Goal: Task Accomplishment & Management: Manage account settings

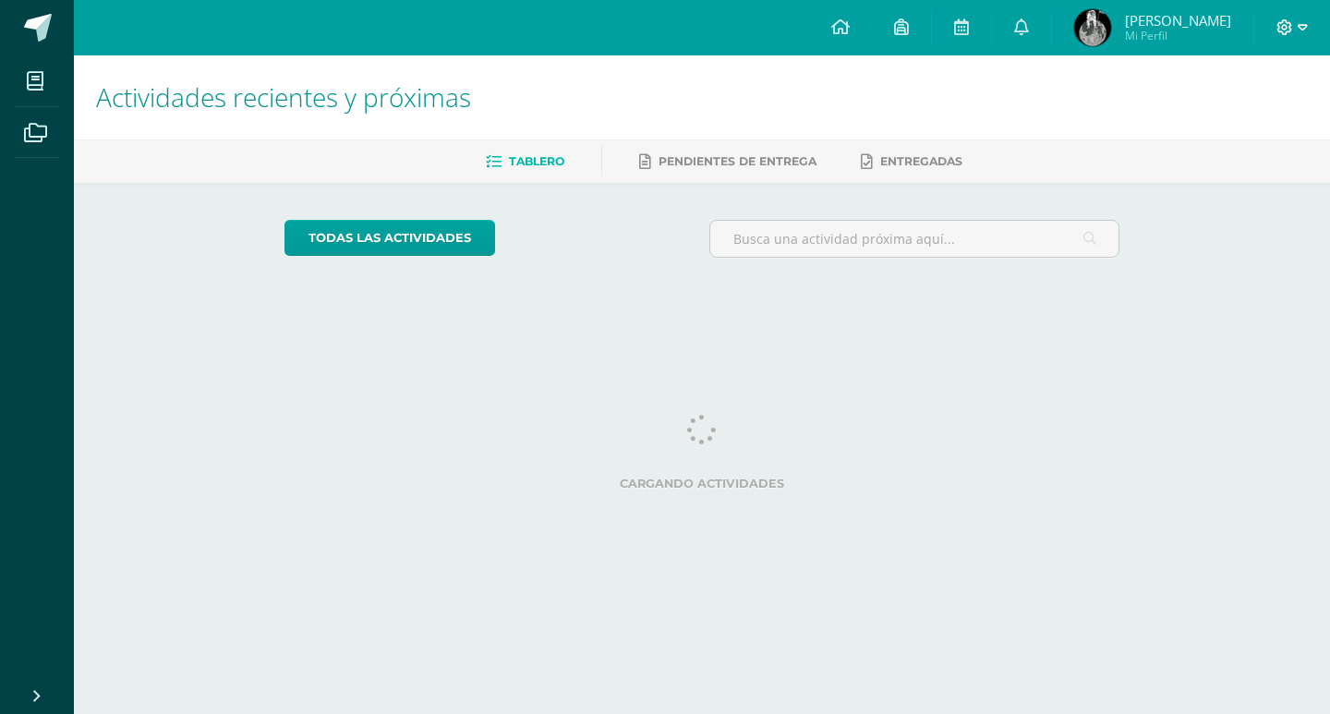
click at [1304, 19] on icon at bounding box center [1302, 27] width 10 height 17
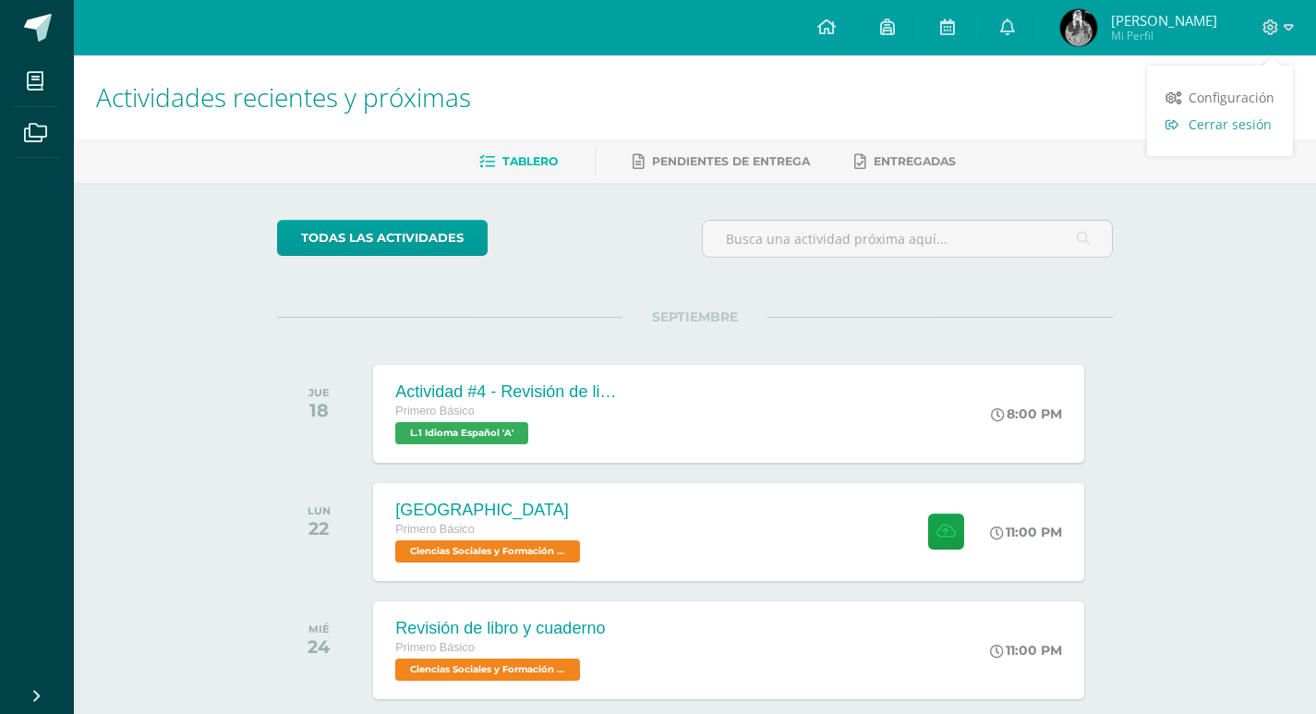
click at [1215, 126] on span "Cerrar sesión" at bounding box center [1229, 124] width 83 height 18
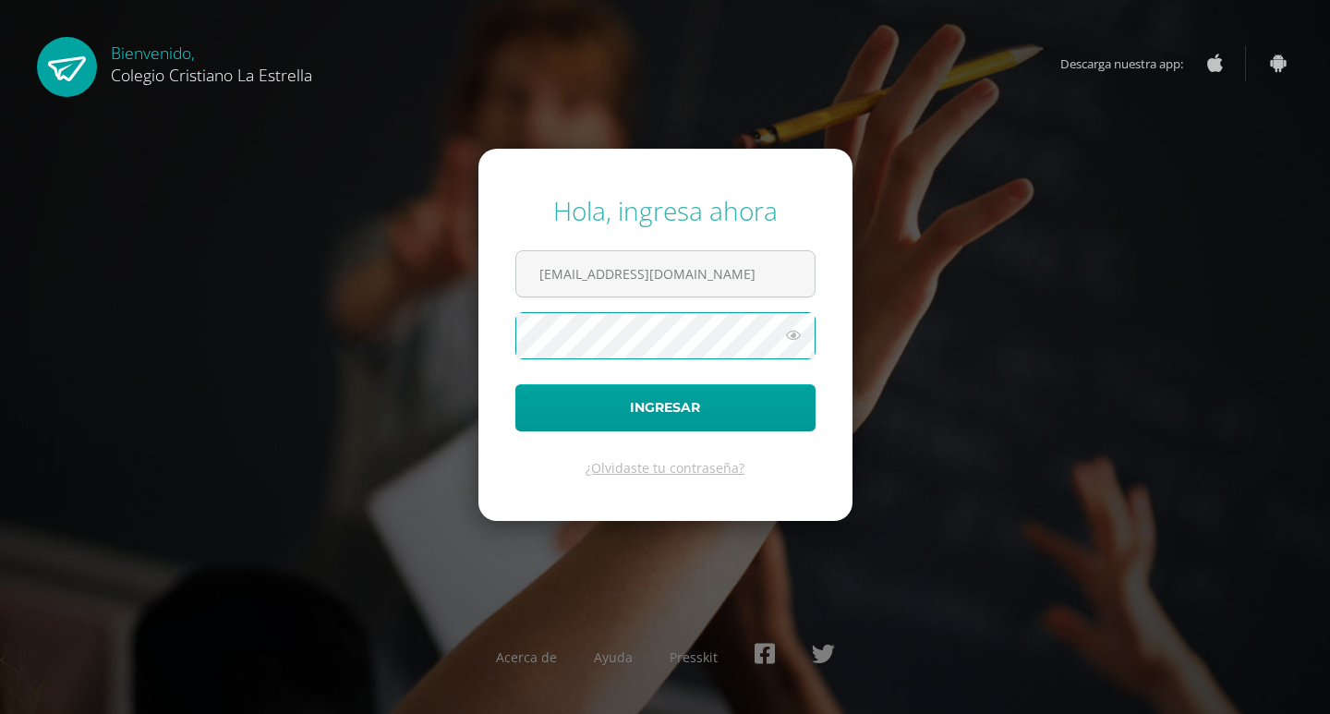
type input "8@[DOMAIN_NAME]"
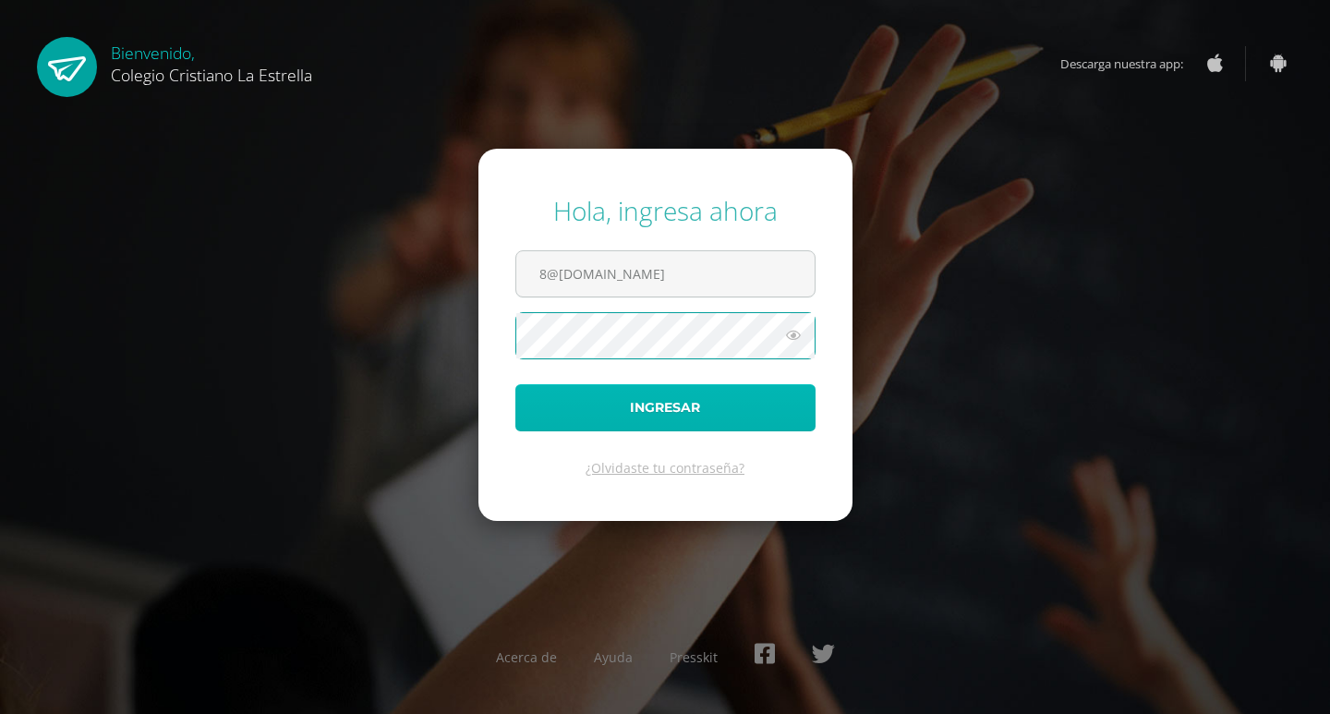
click at [632, 420] on button "Ingresar" at bounding box center [665, 407] width 300 height 47
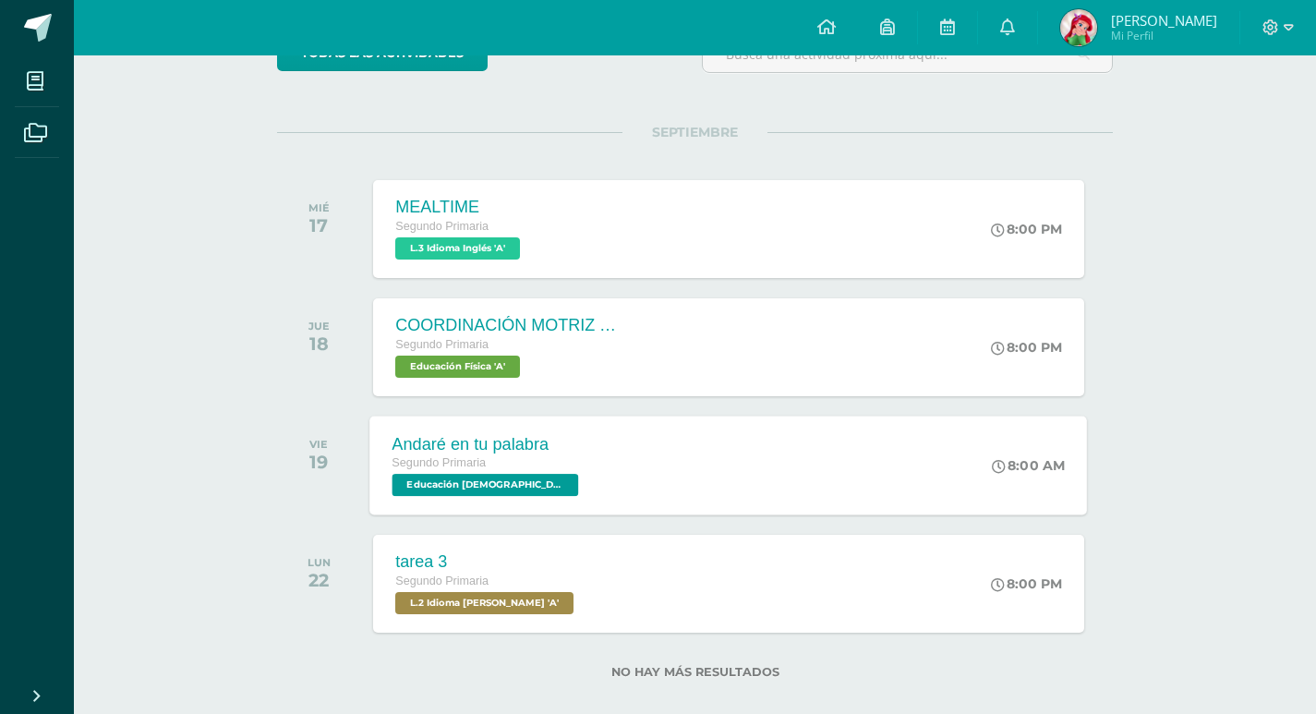
scroll to position [209, 0]
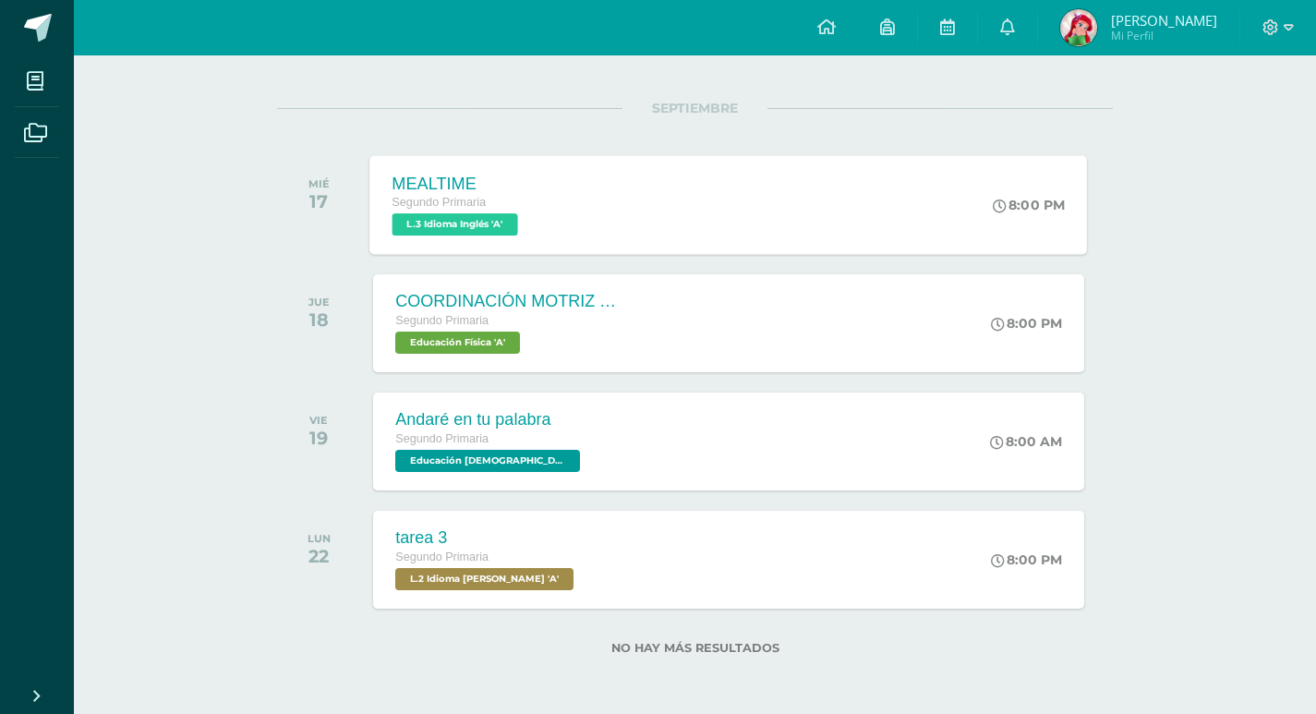
click at [621, 189] on div "MEALTIME Segundo Primaria L.3 Idioma Inglés 'A' 8:00 PM MEALTIME L.3 Idioma Ing…" at bounding box center [728, 204] width 717 height 99
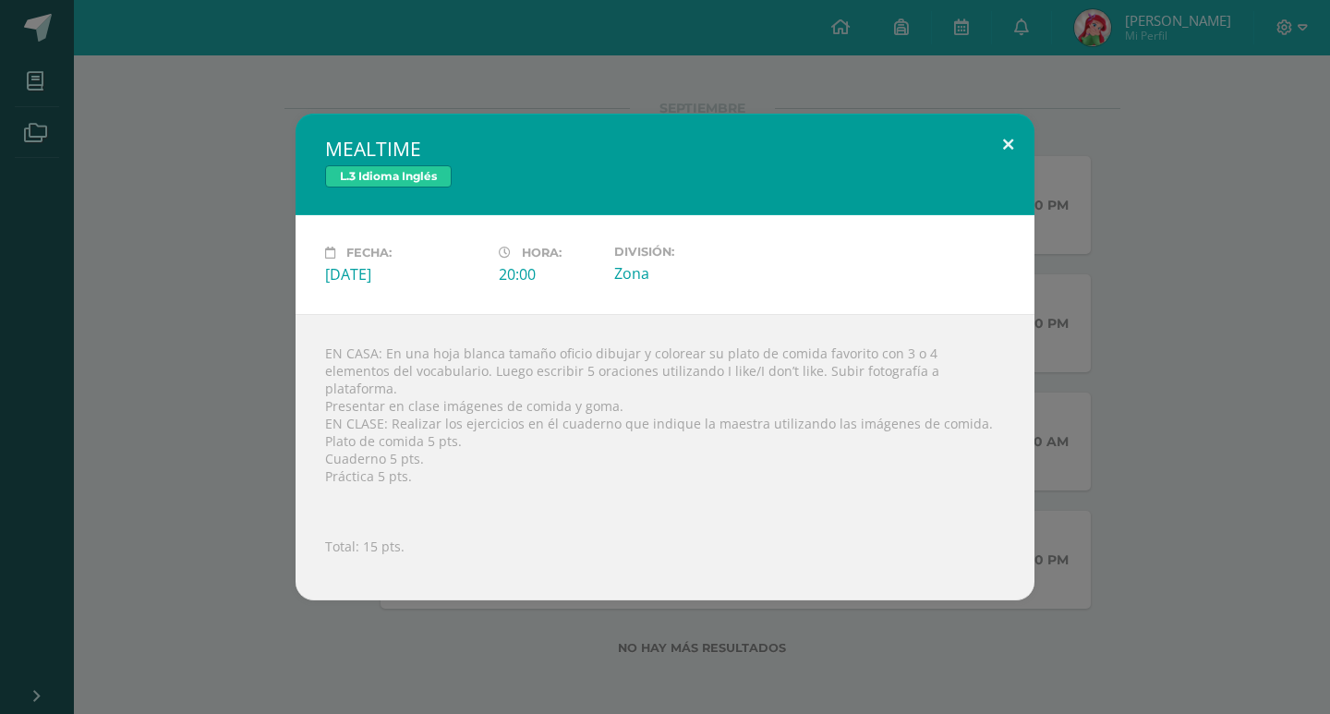
click at [999, 147] on button at bounding box center [1007, 145] width 53 height 63
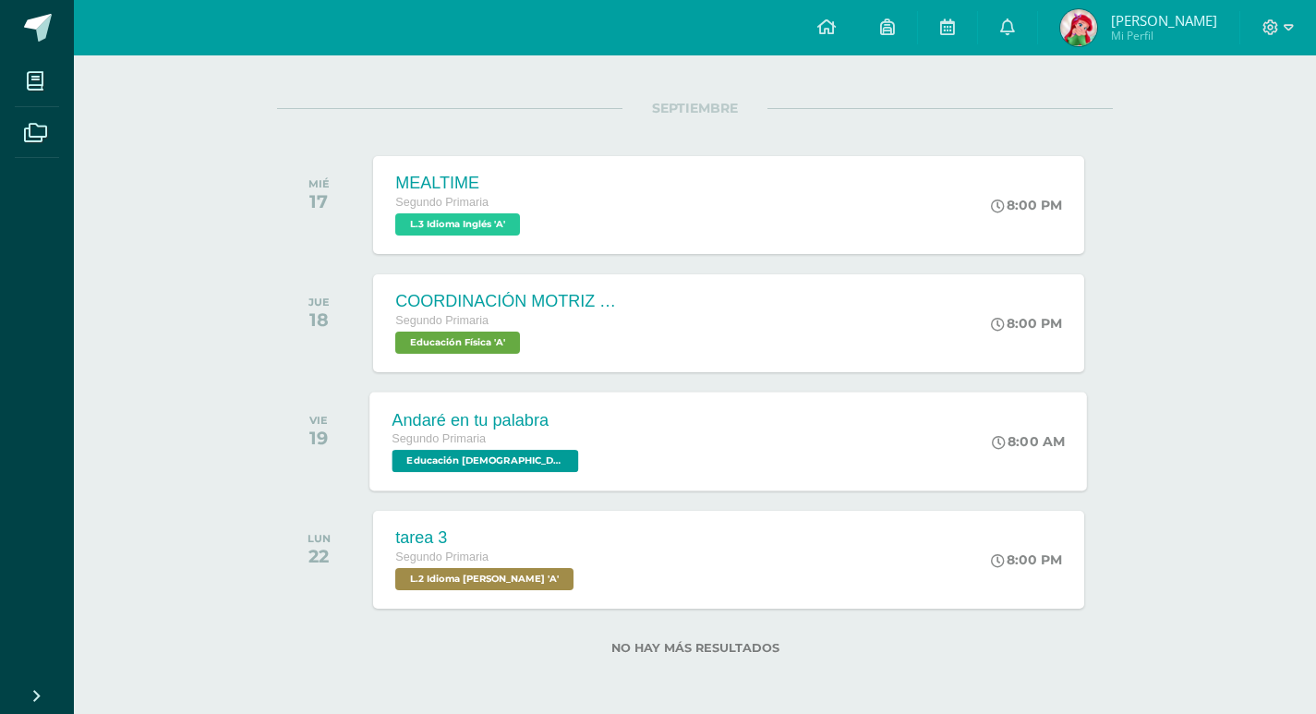
click at [608, 411] on div "Andaré en tu palabra Segundo Primaria Educación Cristiana 'A' 8:00 AM Andaré en…" at bounding box center [728, 440] width 717 height 99
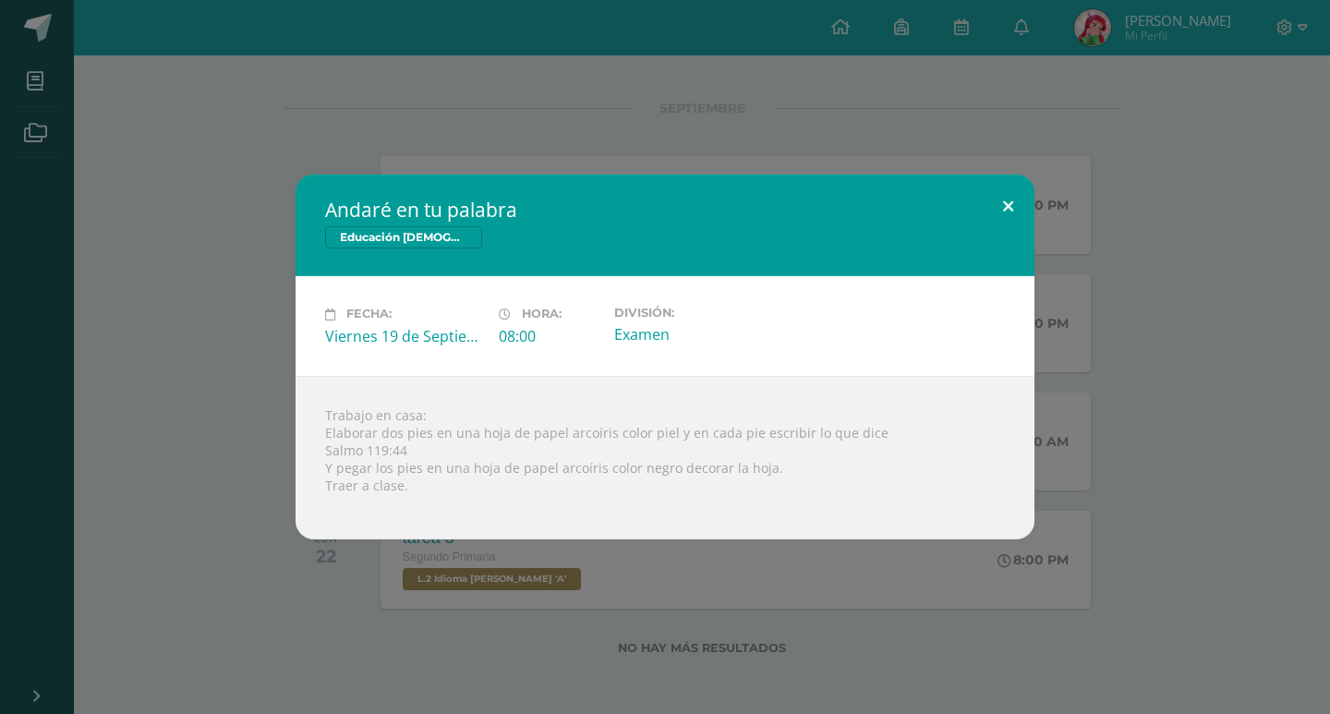
click at [1017, 195] on button at bounding box center [1007, 206] width 53 height 63
